Goal: Transaction & Acquisition: Purchase product/service

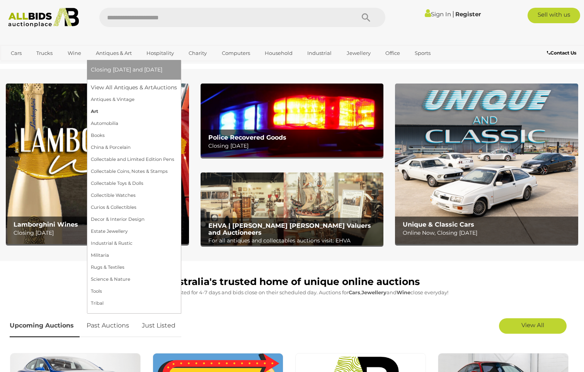
click at [98, 111] on link "Art" at bounding box center [134, 111] width 86 height 12
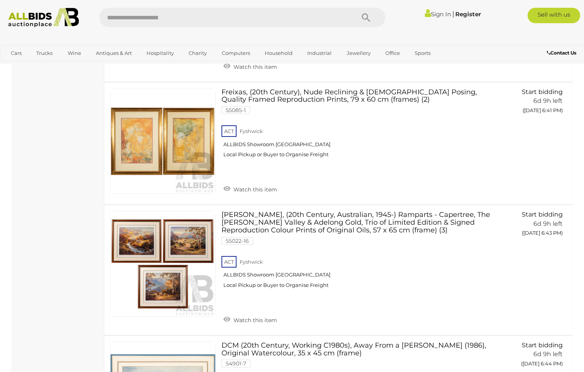
scroll to position [6218, 0]
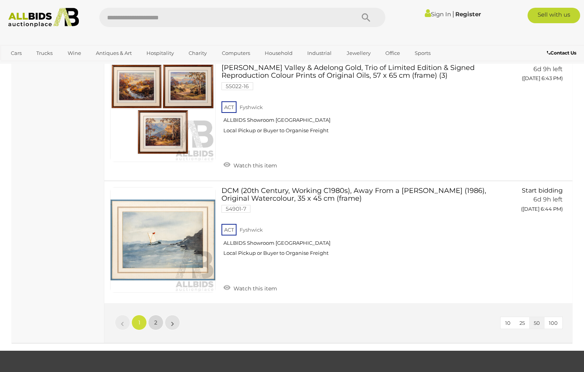
click at [156, 319] on span "2" at bounding box center [155, 322] width 3 height 7
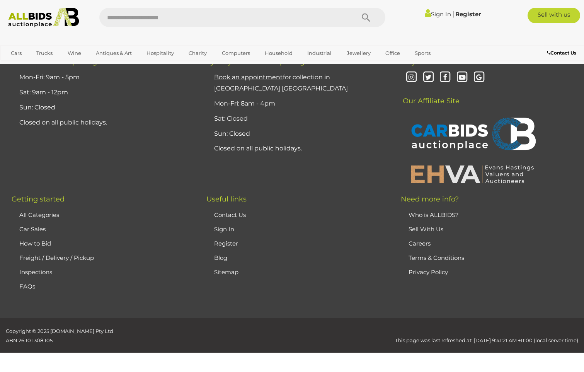
scroll to position [95, 0]
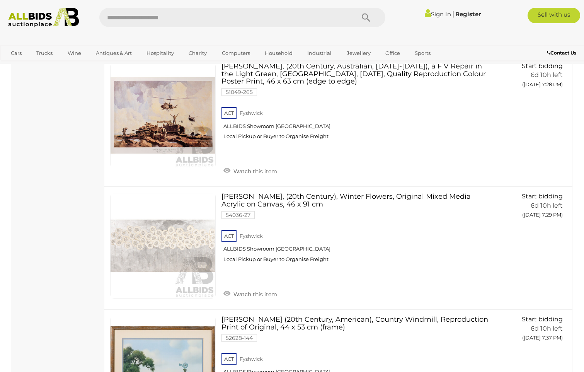
scroll to position [2992, 0]
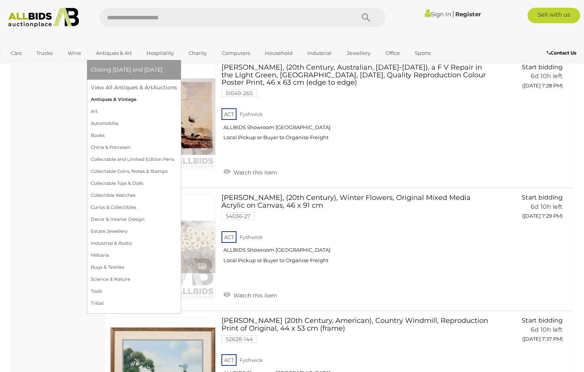
click at [104, 100] on link "Antiques & Vintage" at bounding box center [134, 99] width 86 height 12
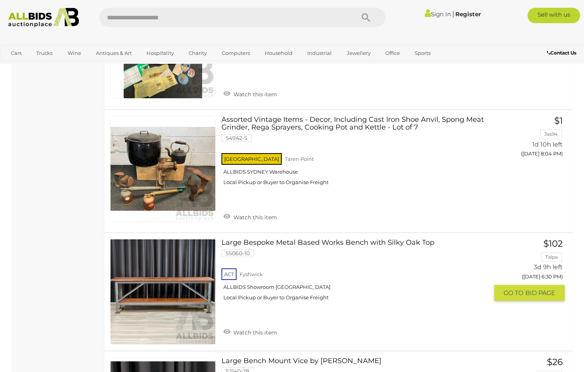
scroll to position [1931, 0]
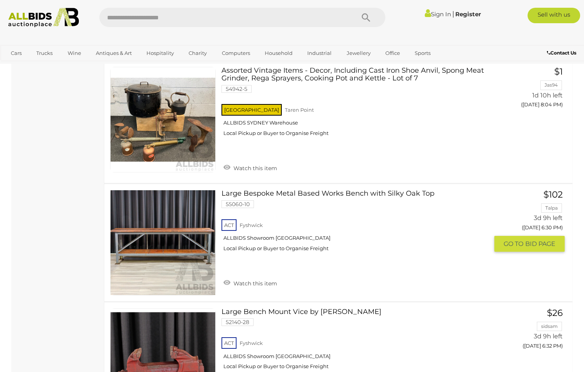
click at [176, 220] on link at bounding box center [162, 242] width 105 height 105
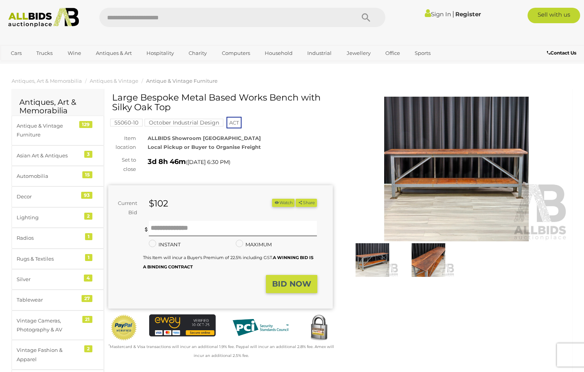
click at [426, 261] on img at bounding box center [428, 260] width 52 height 34
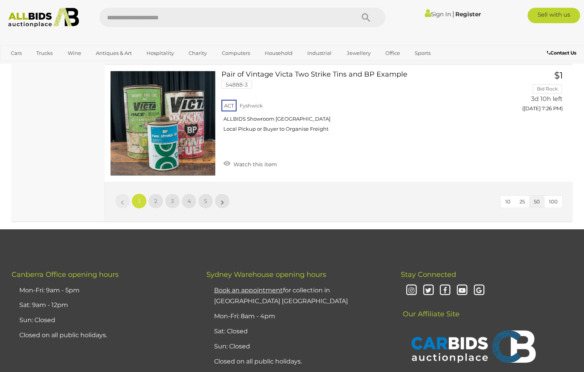
scroll to position [5976, 0]
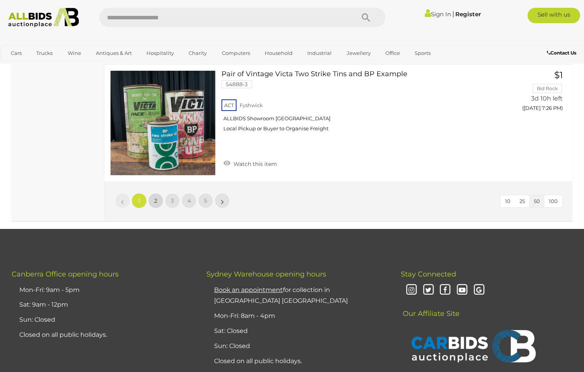
click at [156, 197] on span "2" at bounding box center [155, 200] width 3 height 7
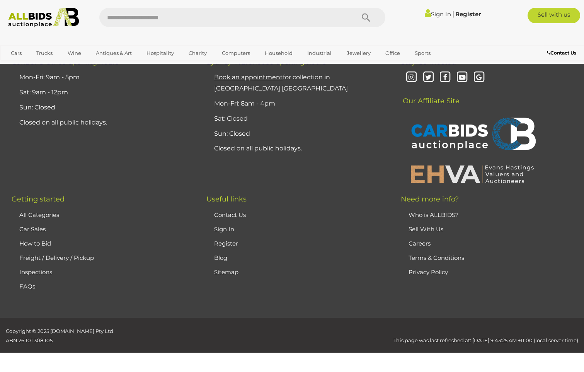
scroll to position [104, 0]
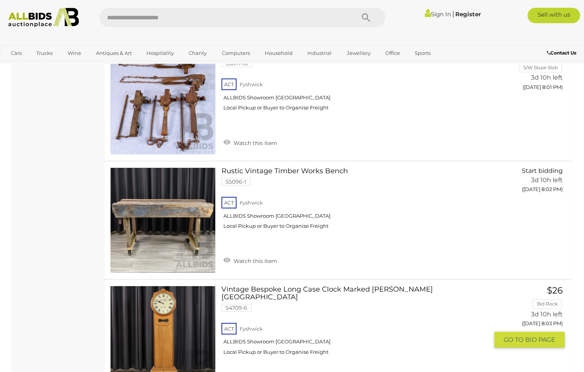
scroll to position [4777, 0]
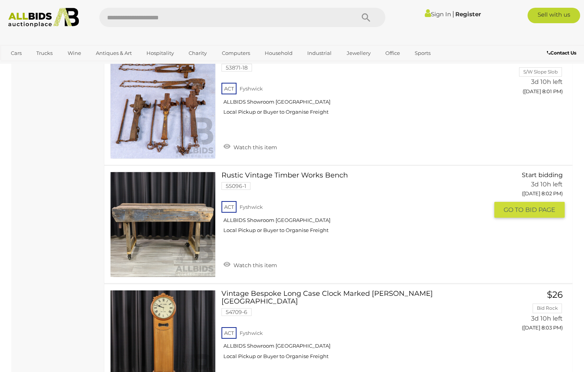
click at [182, 181] on link at bounding box center [162, 223] width 105 height 105
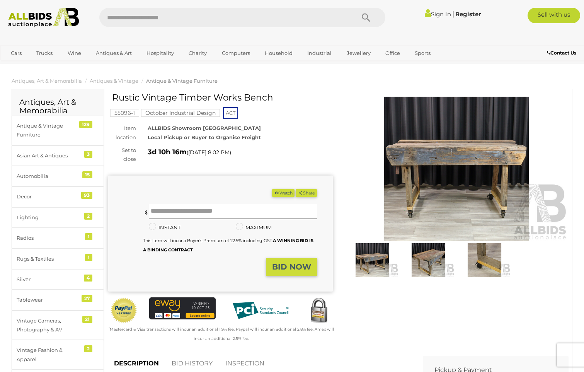
click at [379, 264] on img at bounding box center [372, 260] width 52 height 34
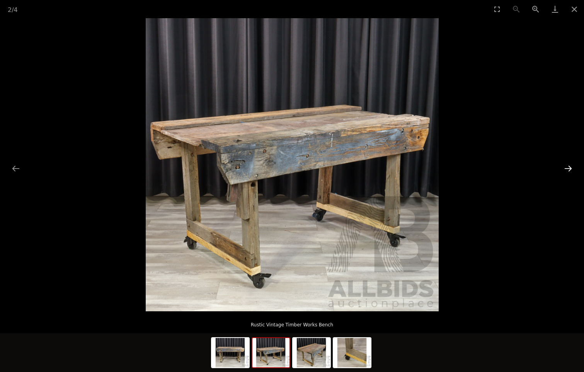
click at [565, 170] on button "Next slide" at bounding box center [568, 168] width 16 height 15
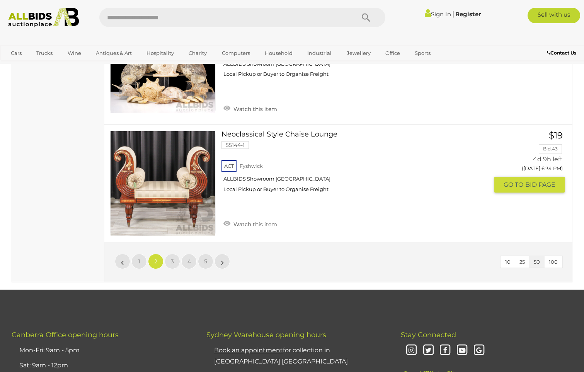
scroll to position [5931, 0]
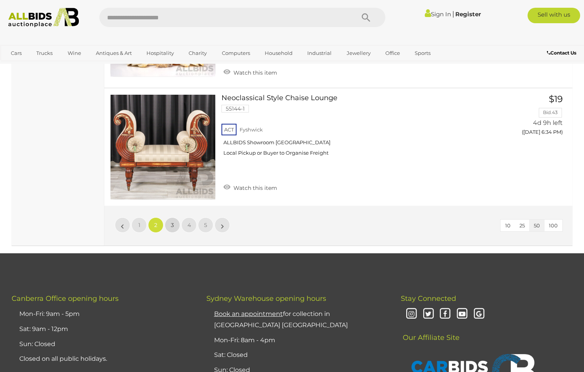
click at [172, 221] on span "3" at bounding box center [172, 224] width 3 height 7
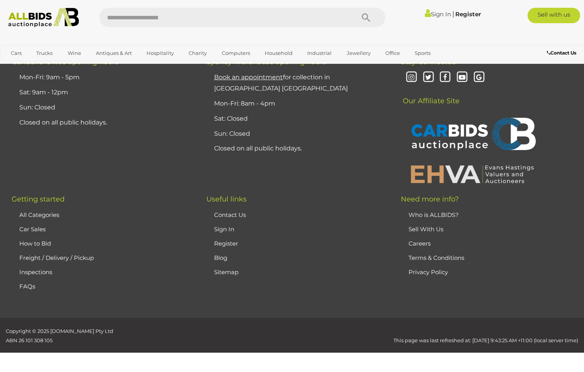
scroll to position [104, 0]
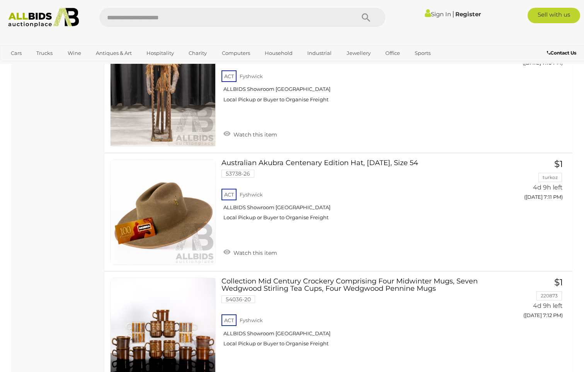
scroll to position [5086, 0]
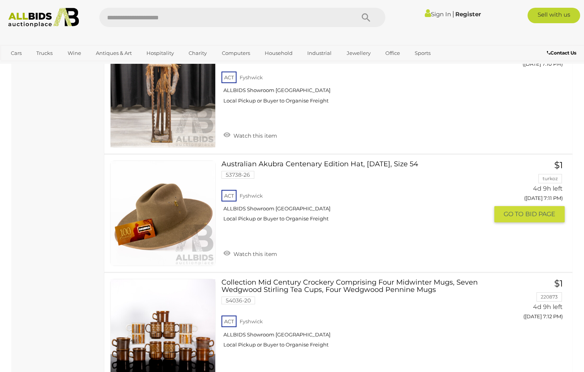
click at [180, 168] on link at bounding box center [162, 212] width 105 height 105
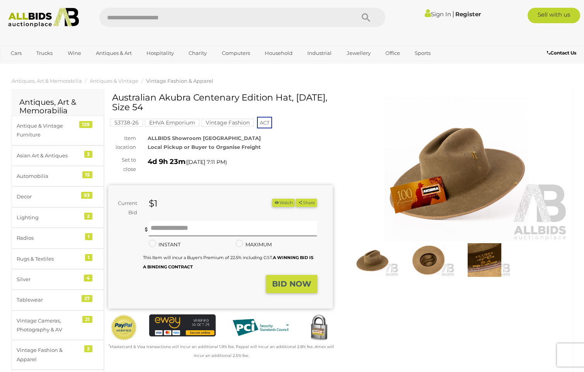
click at [426, 263] on img at bounding box center [428, 260] width 52 height 34
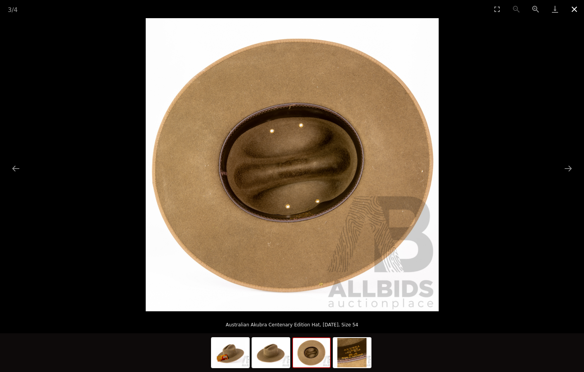
click at [571, 10] on button "Close gallery" at bounding box center [573, 9] width 19 height 18
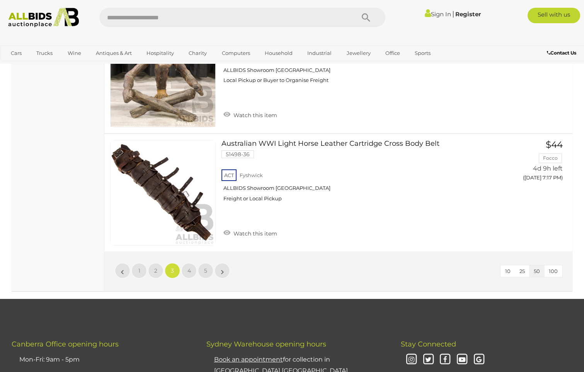
scroll to position [5940, 0]
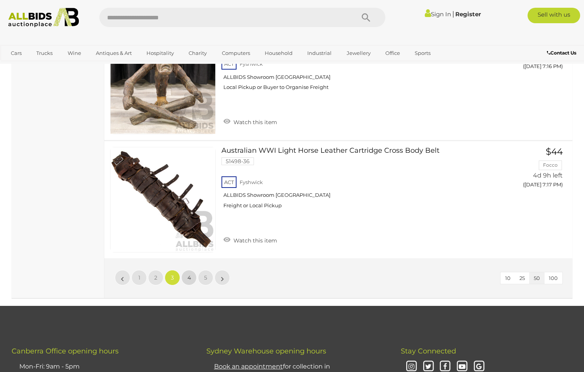
click at [189, 274] on span "4" at bounding box center [188, 277] width 3 height 7
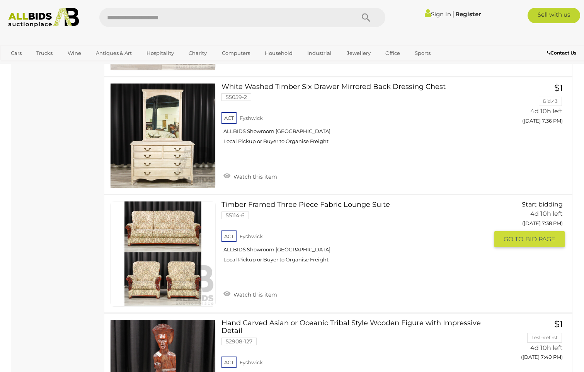
scroll to position [2305, 0]
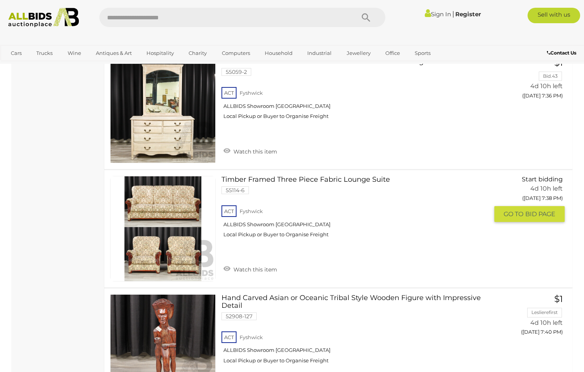
click at [165, 212] on link at bounding box center [162, 228] width 105 height 105
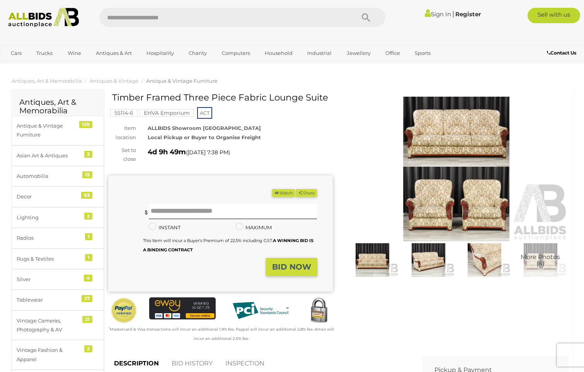
click at [385, 262] on img at bounding box center [372, 260] width 52 height 34
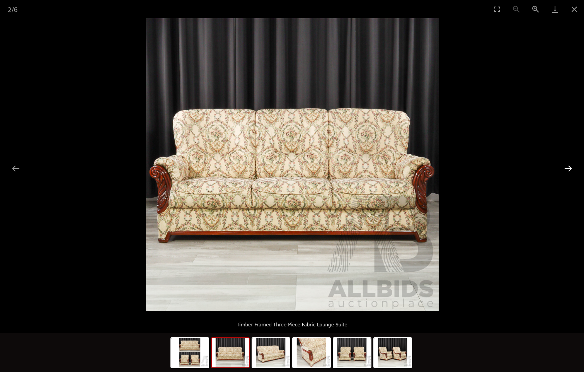
click at [565, 170] on button "Next slide" at bounding box center [568, 168] width 16 height 15
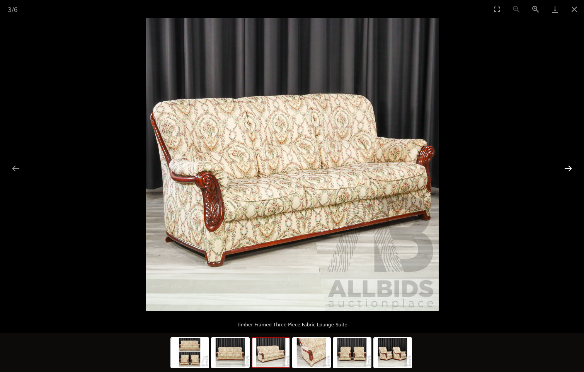
click at [565, 170] on button "Next slide" at bounding box center [568, 168] width 16 height 15
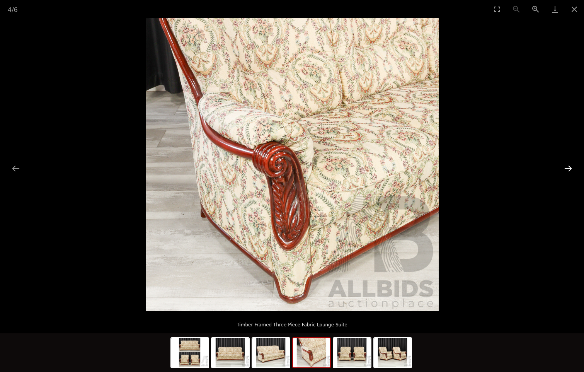
click at [565, 170] on button "Next slide" at bounding box center [568, 168] width 16 height 15
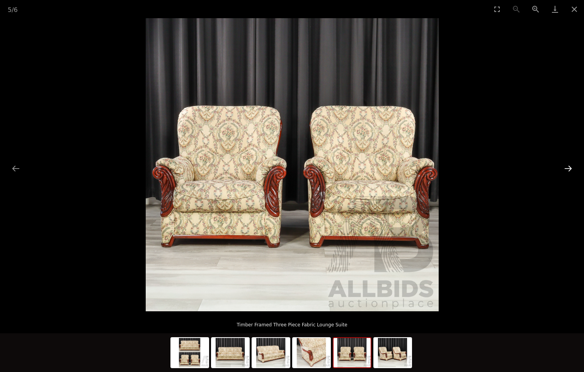
click at [565, 170] on button "Next slide" at bounding box center [568, 168] width 16 height 15
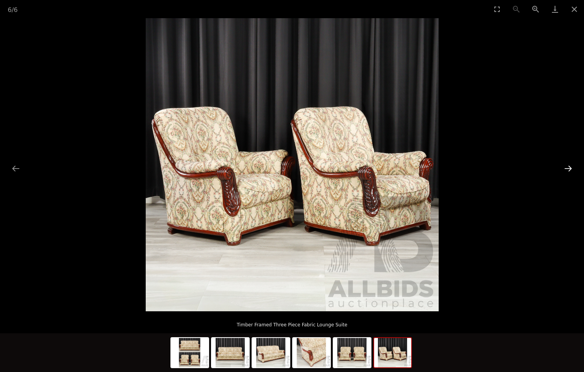
click at [565, 170] on button "Next slide" at bounding box center [568, 168] width 16 height 15
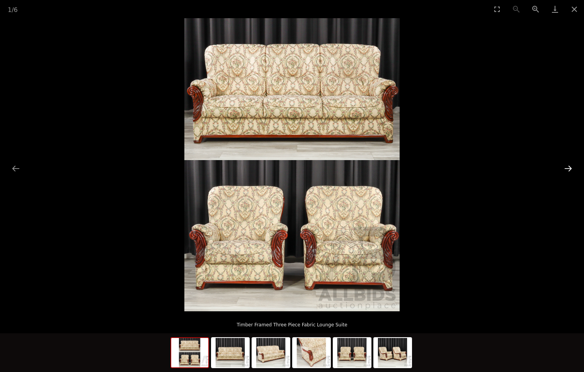
click at [565, 170] on button "Next slide" at bounding box center [568, 168] width 16 height 15
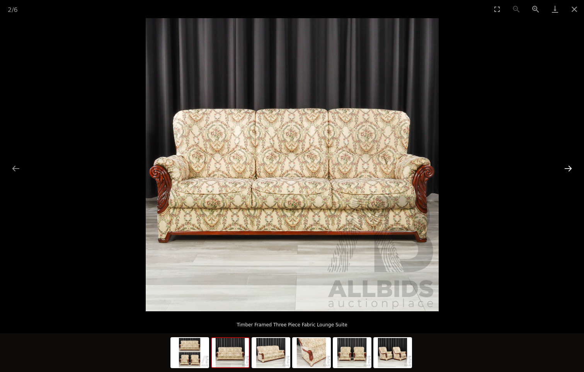
click at [565, 170] on button "Next slide" at bounding box center [568, 168] width 16 height 15
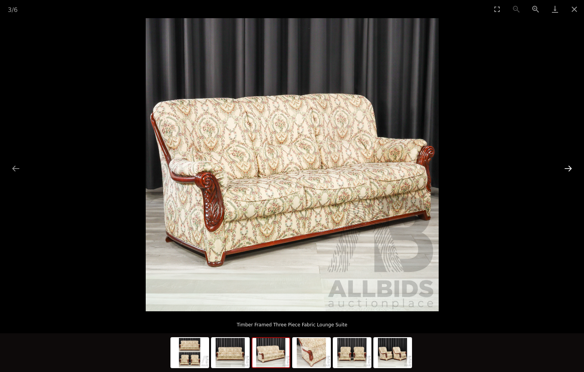
click at [565, 170] on button "Next slide" at bounding box center [568, 168] width 16 height 15
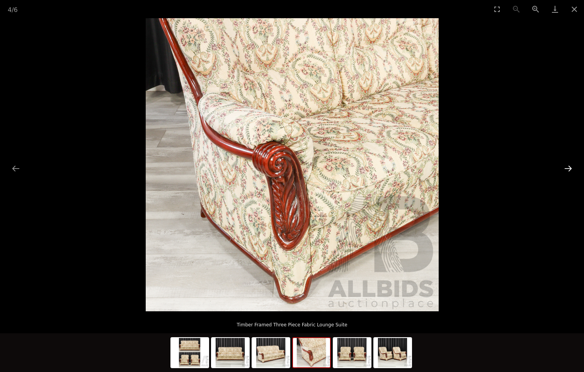
click at [565, 170] on button "Next slide" at bounding box center [568, 168] width 16 height 15
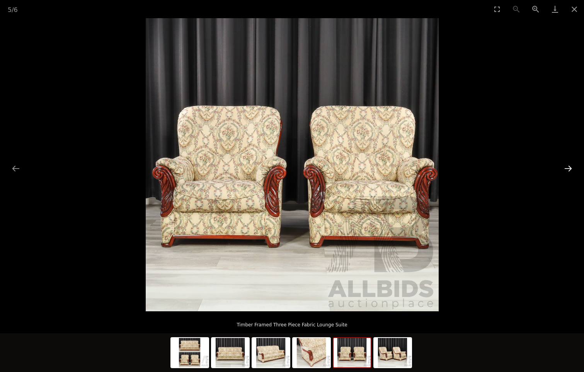
click at [565, 170] on button "Next slide" at bounding box center [568, 168] width 16 height 15
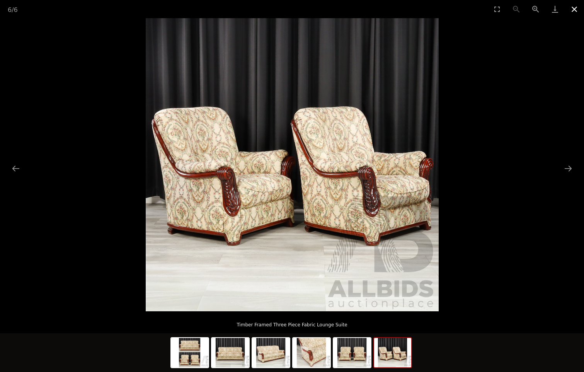
click at [572, 9] on button "Close gallery" at bounding box center [573, 9] width 19 height 18
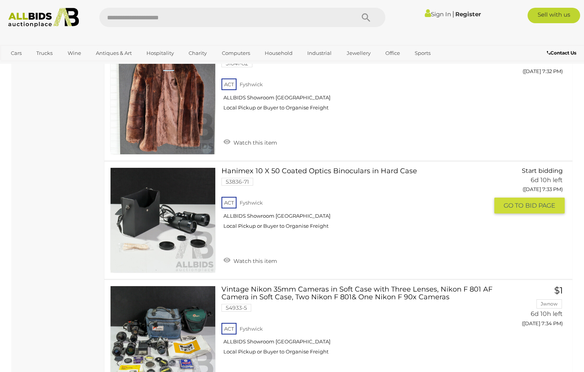
scroll to position [5868, 0]
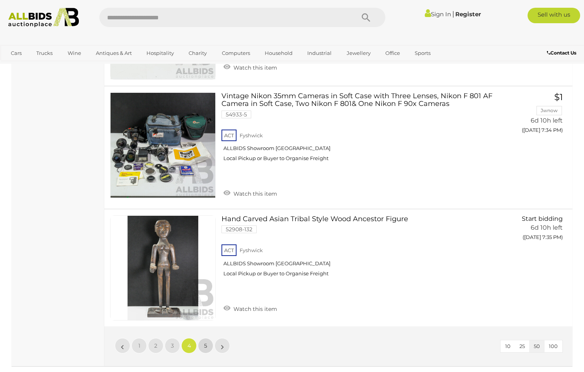
click at [199, 338] on link "5" at bounding box center [205, 345] width 15 height 15
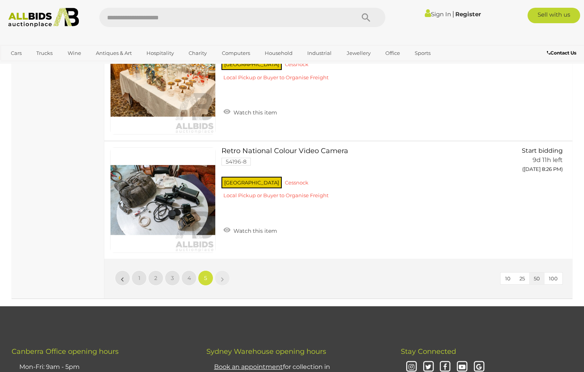
scroll to position [4816, 0]
